Goal: Navigation & Orientation: Find specific page/section

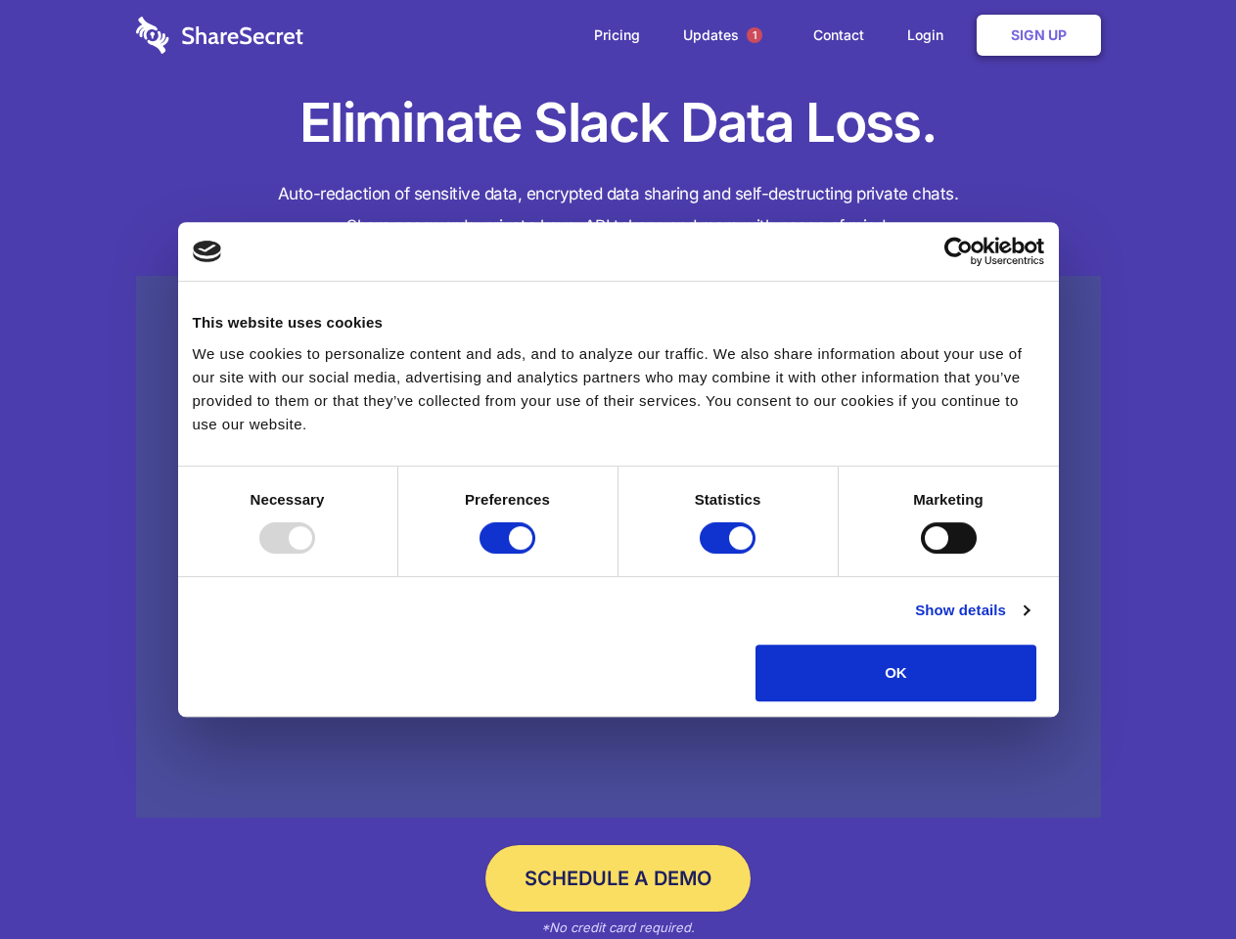
click at [315, 554] on div at bounding box center [287, 538] width 56 height 31
click at [535, 554] on input "Preferences" at bounding box center [508, 538] width 56 height 31
checkbox input "false"
click at [730, 554] on input "Statistics" at bounding box center [728, 538] width 56 height 31
checkbox input "false"
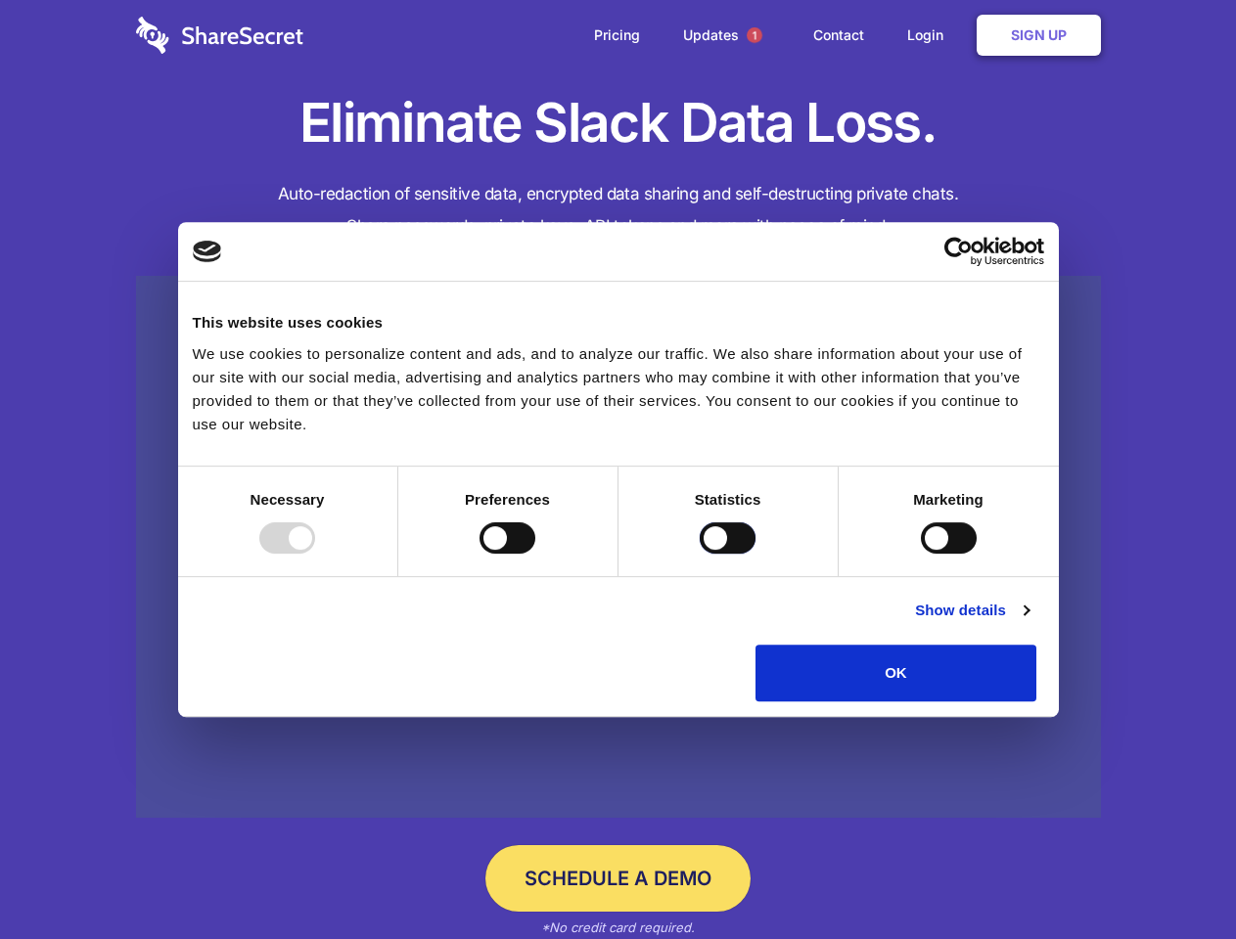
checkbox input "false"
click at [921, 554] on input "Marketing" at bounding box center [949, 538] width 56 height 31
checkbox input "true"
click at [1028, 622] on link "Show details" at bounding box center [972, 610] width 114 height 23
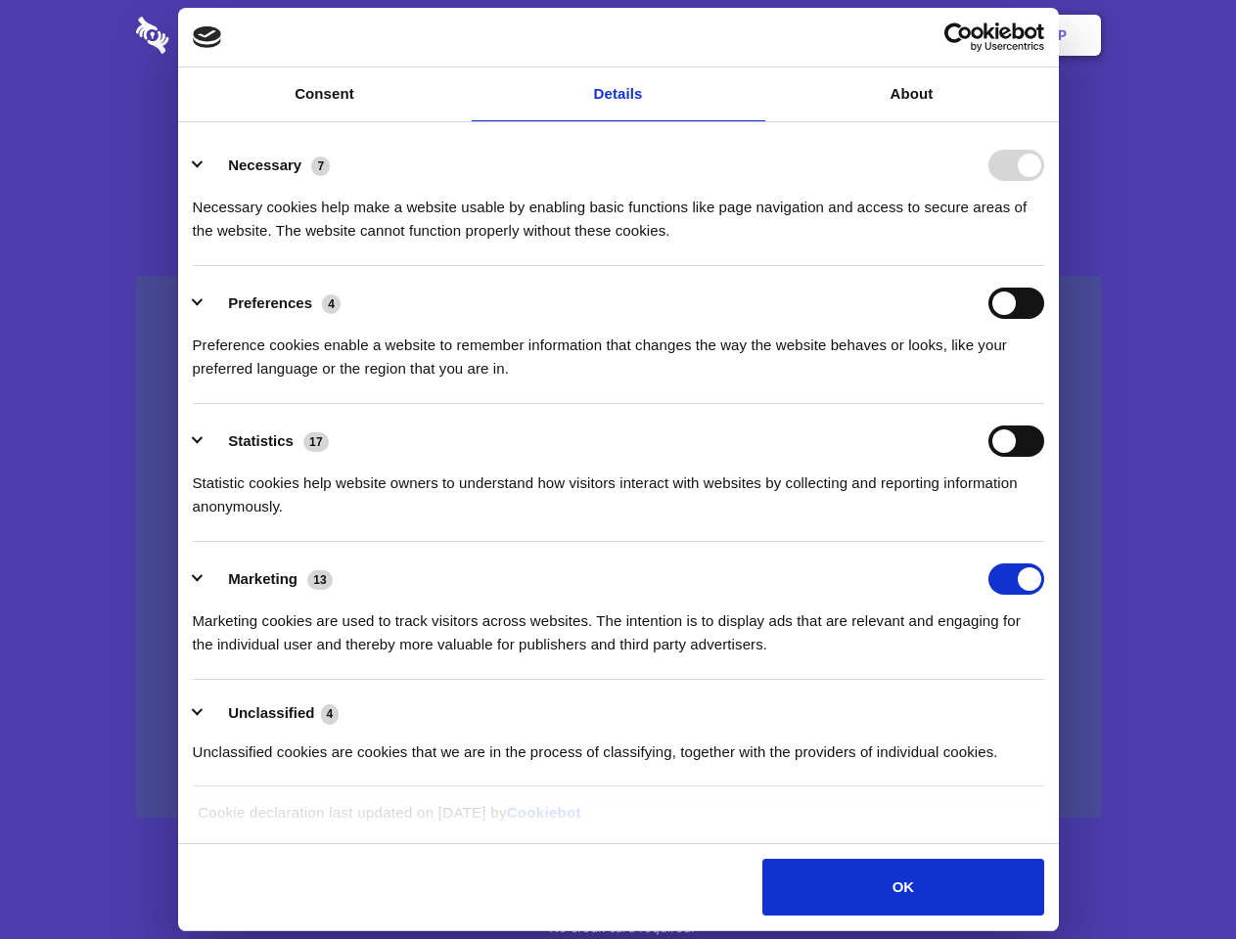
click at [1044, 266] on li "Necessary 7 Necessary cookies help make a website usable by enabling basic func…" at bounding box center [618, 197] width 851 height 138
click at [754, 35] on span "1" at bounding box center [755, 35] width 16 height 16
